Goal: Task Accomplishment & Management: Complete application form

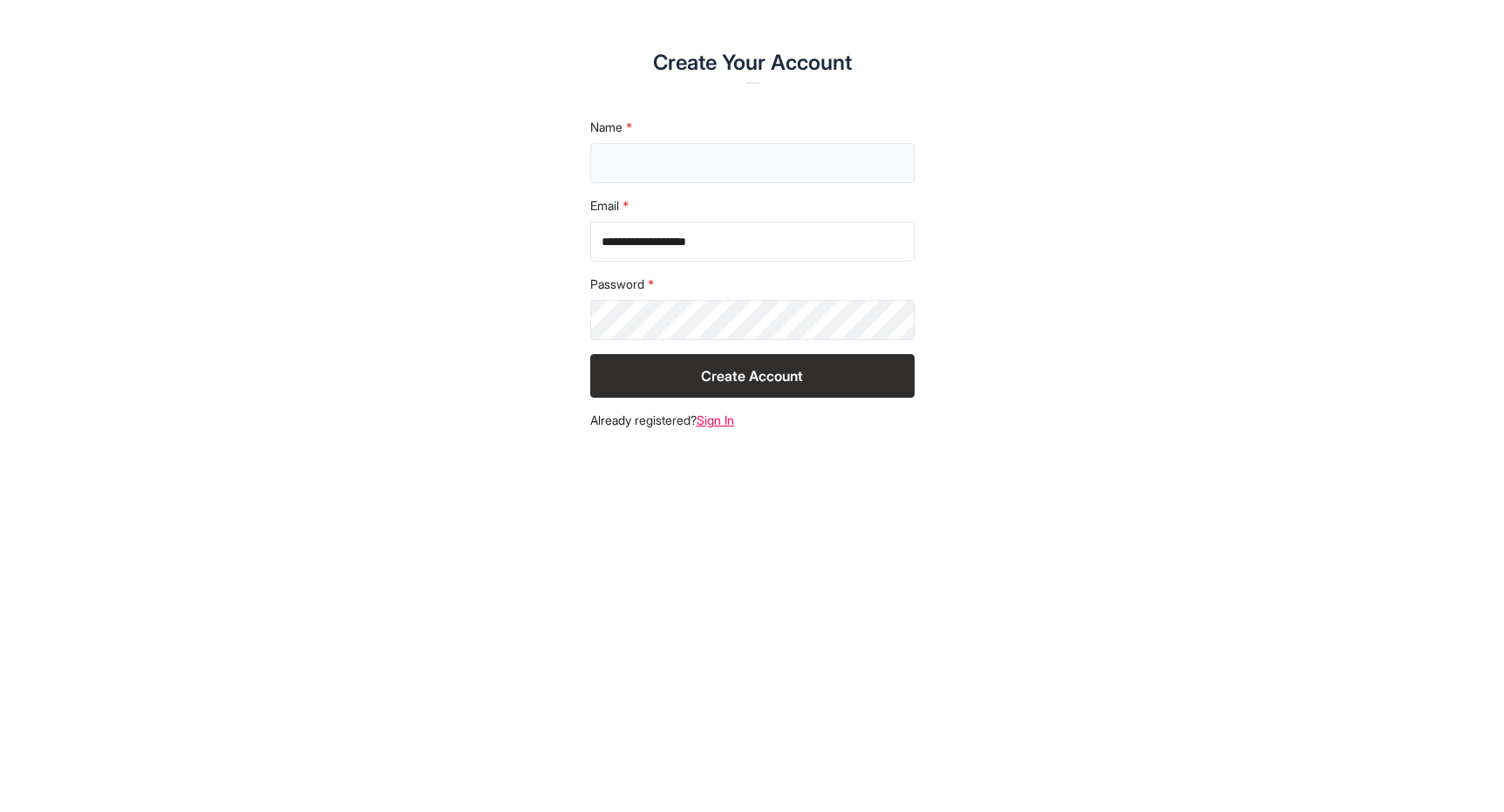
click at [601, 164] on input "text" at bounding box center [752, 163] width 325 height 40
type input "**********"
click at [775, 242] on input "**********" at bounding box center [752, 241] width 325 height 40
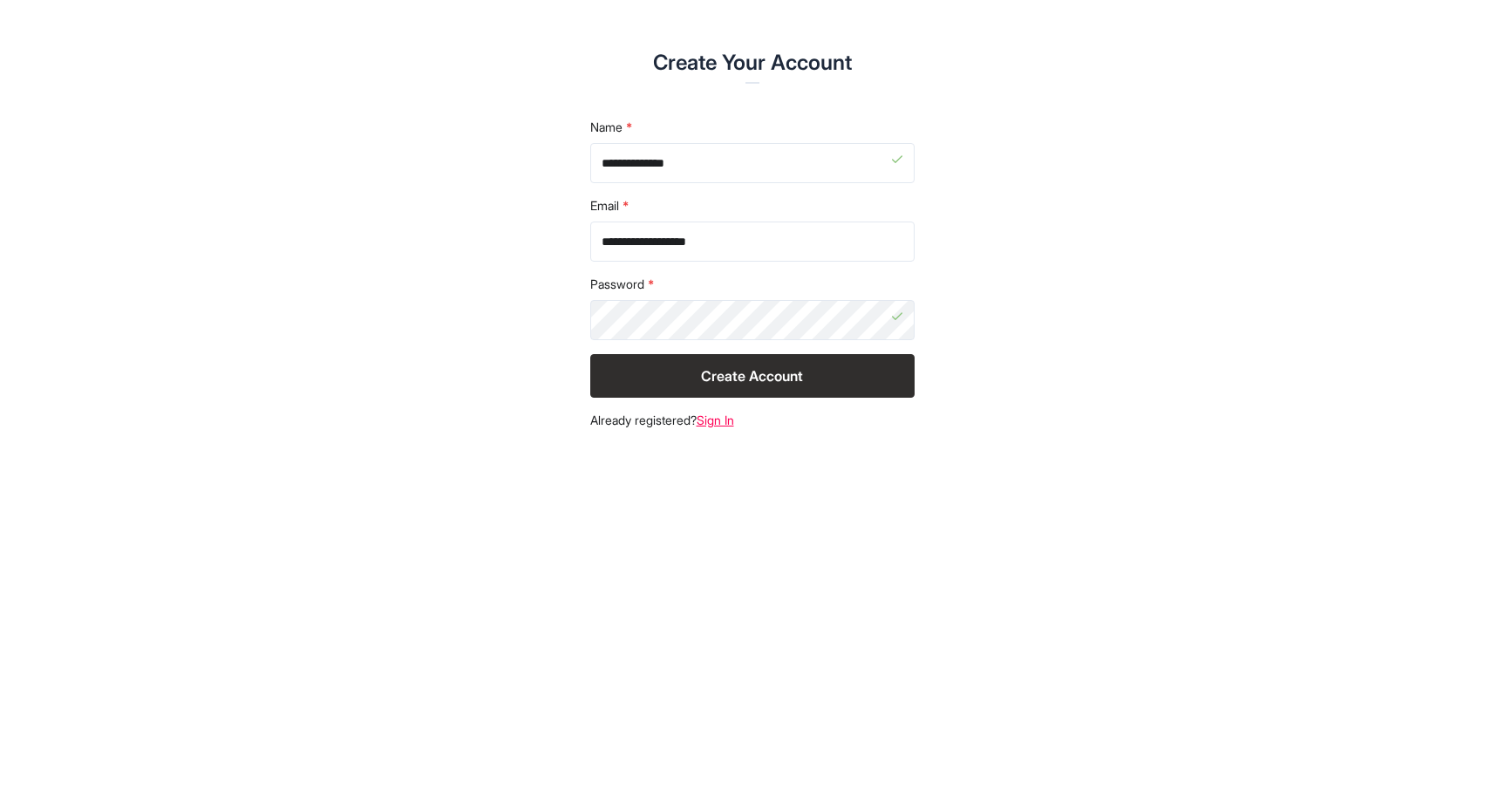
click at [831, 388] on button "Create Account" at bounding box center [752, 376] width 325 height 44
